Goal: Check status: Check status

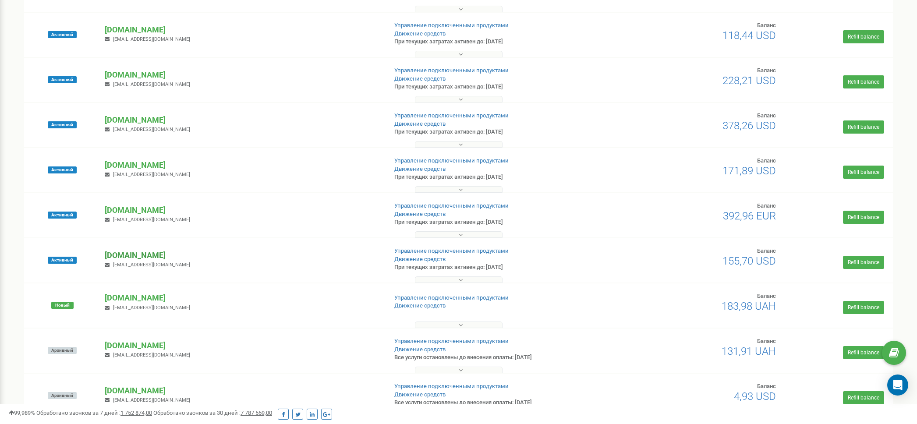
click at [138, 259] on p "[DOMAIN_NAME]" at bounding box center [242, 255] width 275 height 11
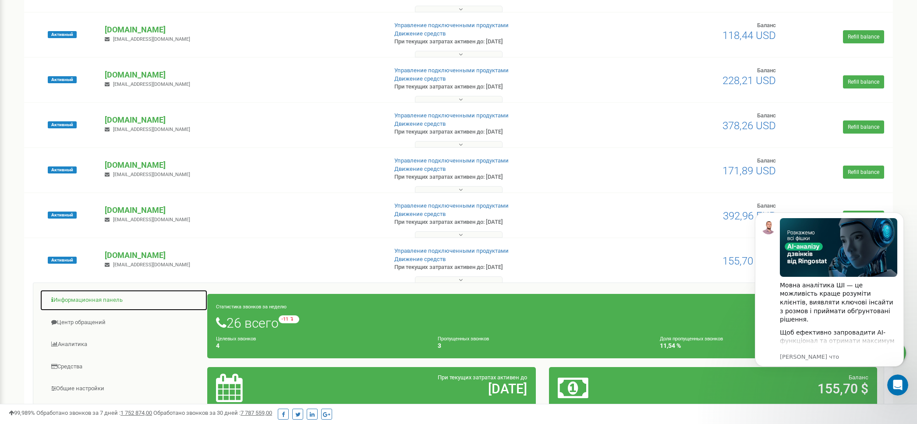
click at [88, 299] on link "Информационная панель" at bounding box center [124, 299] width 168 height 21
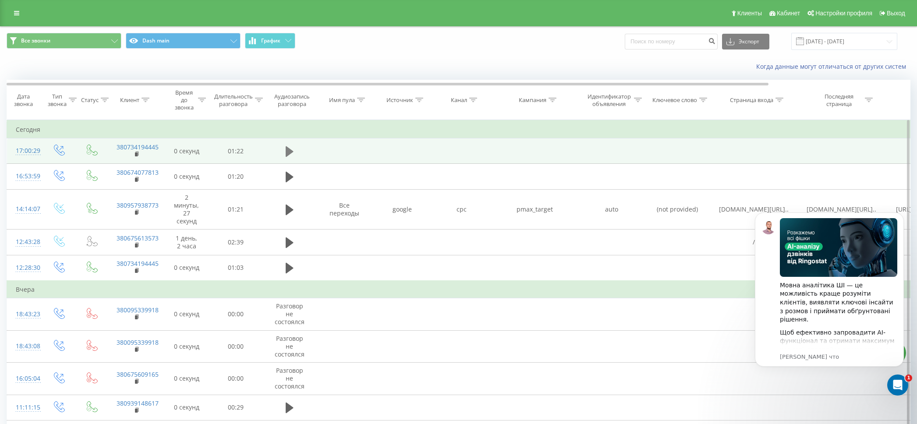
click at [292, 152] on icon at bounding box center [290, 151] width 8 height 11
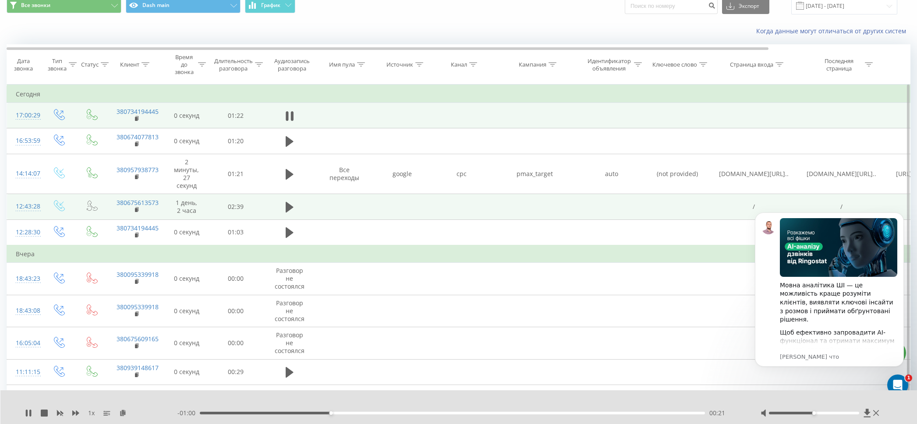
scroll to position [0, 1]
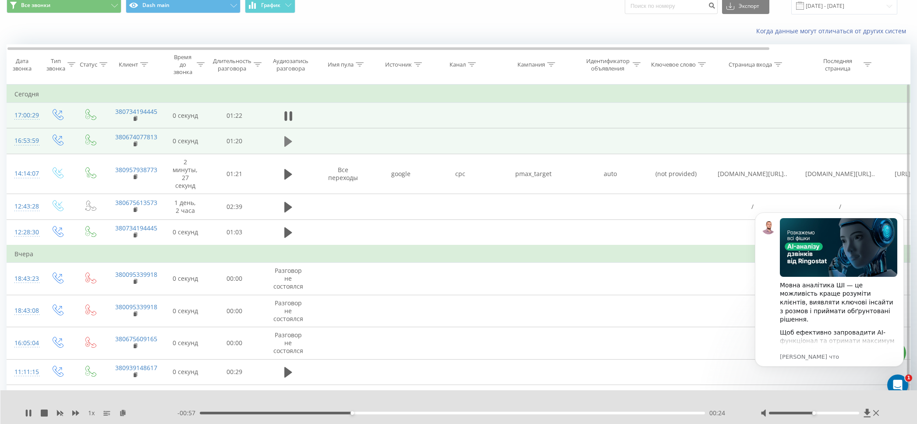
click at [287, 140] on icon at bounding box center [288, 141] width 8 height 11
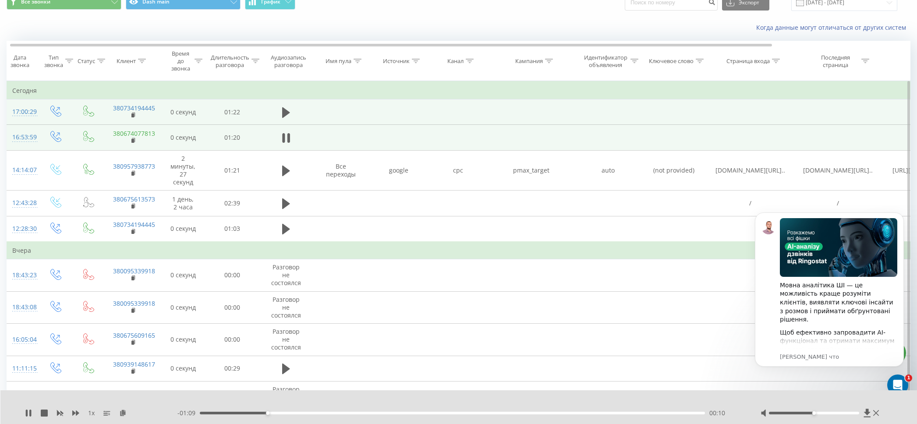
scroll to position [0, 0]
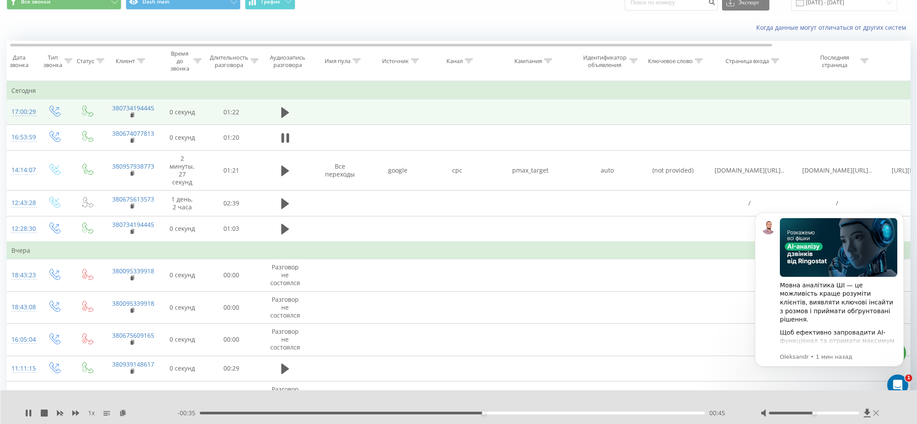
click at [878, 413] on div at bounding box center [820, 413] width 120 height 9
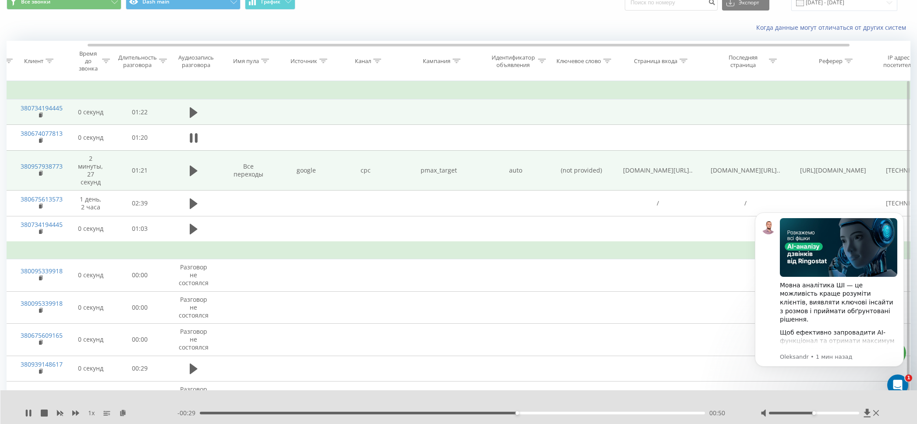
scroll to position [0, 168]
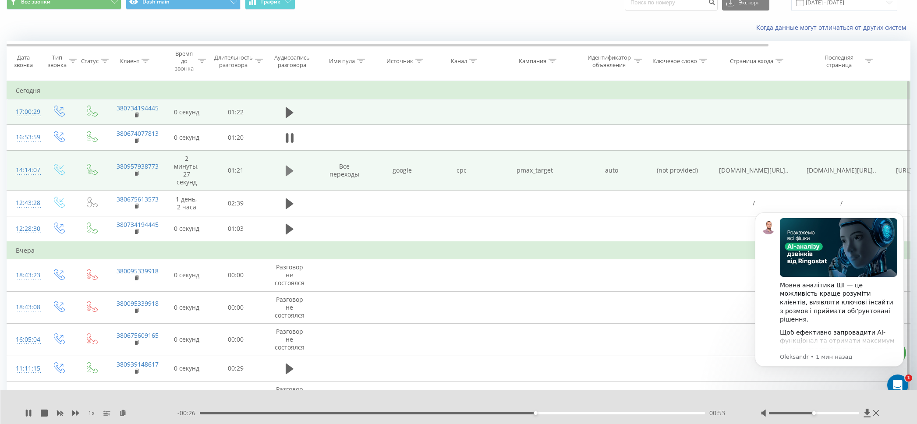
click at [286, 169] on icon at bounding box center [290, 171] width 8 height 11
click at [902, 379] on div "Открыть службу сообщений Intercom" at bounding box center [896, 383] width 29 height 29
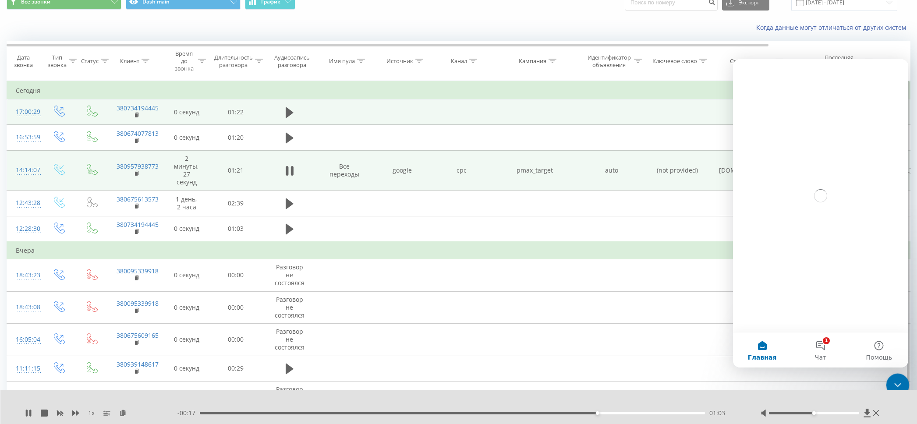
scroll to position [0, 0]
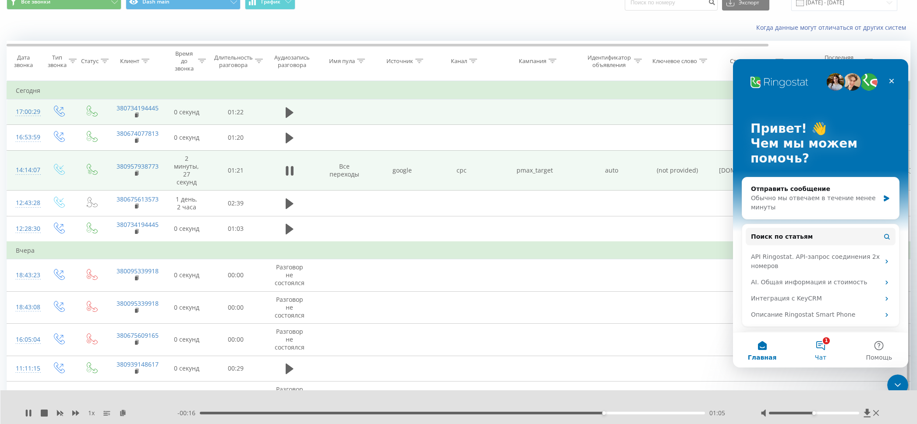
click at [822, 354] on span "Чат" at bounding box center [820, 357] width 11 height 6
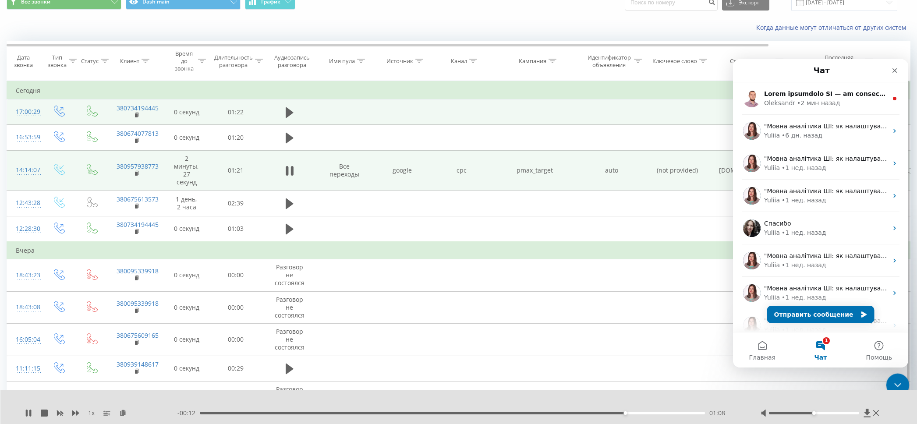
click at [895, 379] on icon "Закрыть службу сообщений Intercom" at bounding box center [896, 383] width 11 height 11
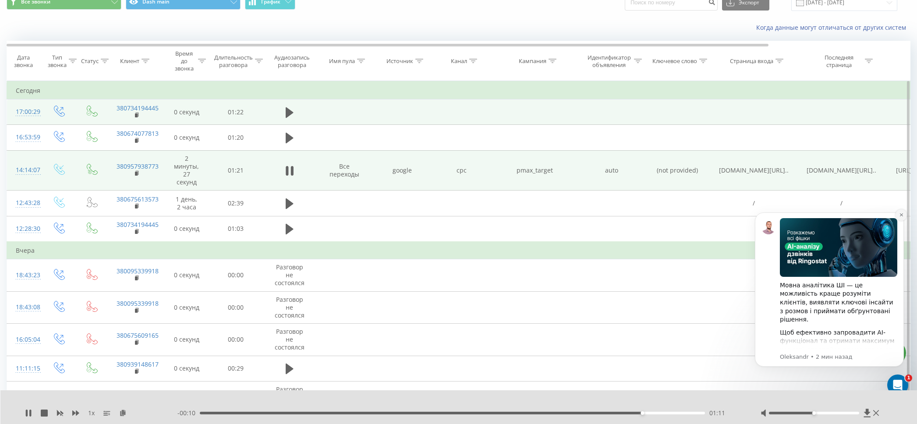
click at [902, 215] on icon "Dismiss notification" at bounding box center [901, 214] width 5 height 5
